Goal: Navigation & Orientation: Find specific page/section

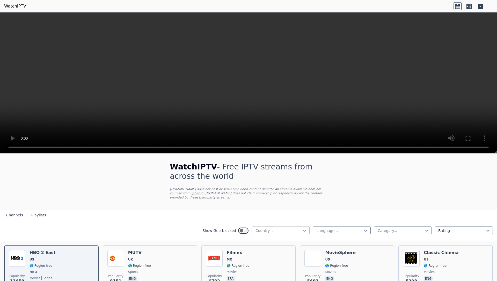
click at [304, 228] on icon at bounding box center [304, 230] width 5 height 5
type input "***"
click at [304, 240] on div "[GEOGRAPHIC_DATA]" at bounding box center [281, 241] width 58 height 9
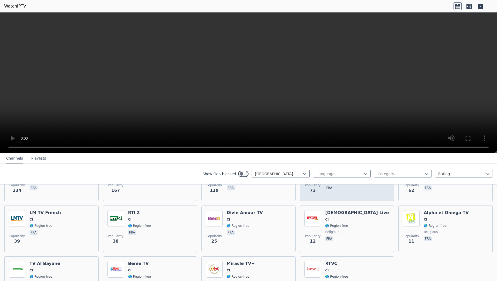
scroll to position [28, 0]
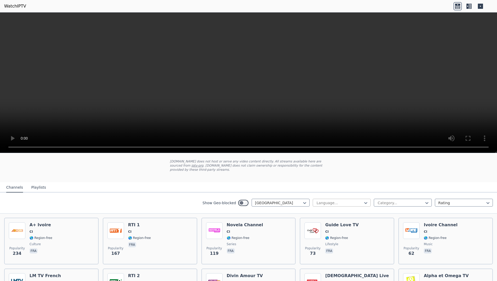
click at [363, 198] on div "Language..." at bounding box center [342, 202] width 58 height 8
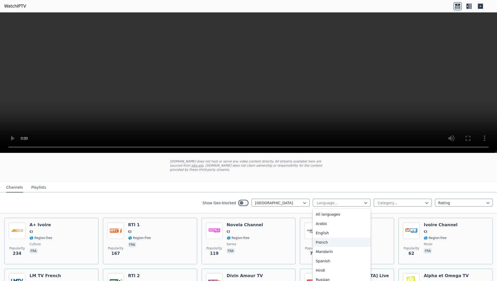
click at [330, 237] on div "French" at bounding box center [342, 241] width 58 height 9
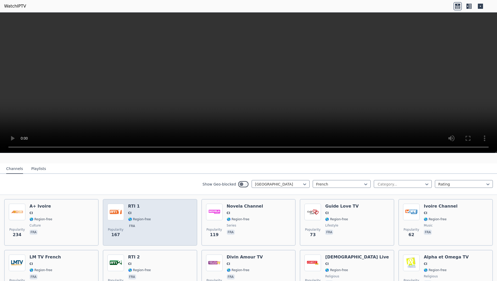
scroll to position [34, 0]
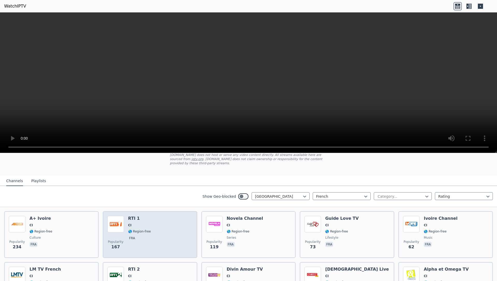
click at [157, 228] on div "Popularity 167 RTI 1 CI 🌎 Region-free fra" at bounding box center [149, 234] width 85 height 37
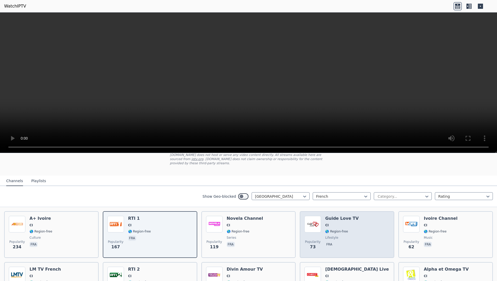
scroll to position [68, 0]
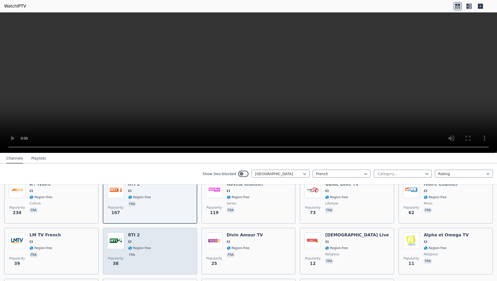
click at [150, 240] on div "Popularity 38 RTI 2 CI 🌎 Region-free fra" at bounding box center [149, 250] width 85 height 37
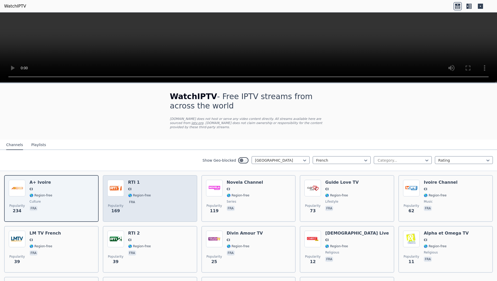
click at [168, 190] on div "Popularity 169 RTI 1 CI 🌎 Region-free fra" at bounding box center [149, 198] width 85 height 37
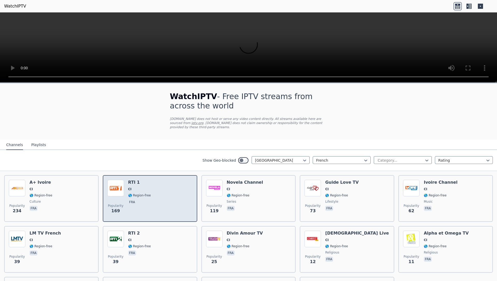
scroll to position [60, 0]
